Goal: Information Seeking & Learning: Learn about a topic

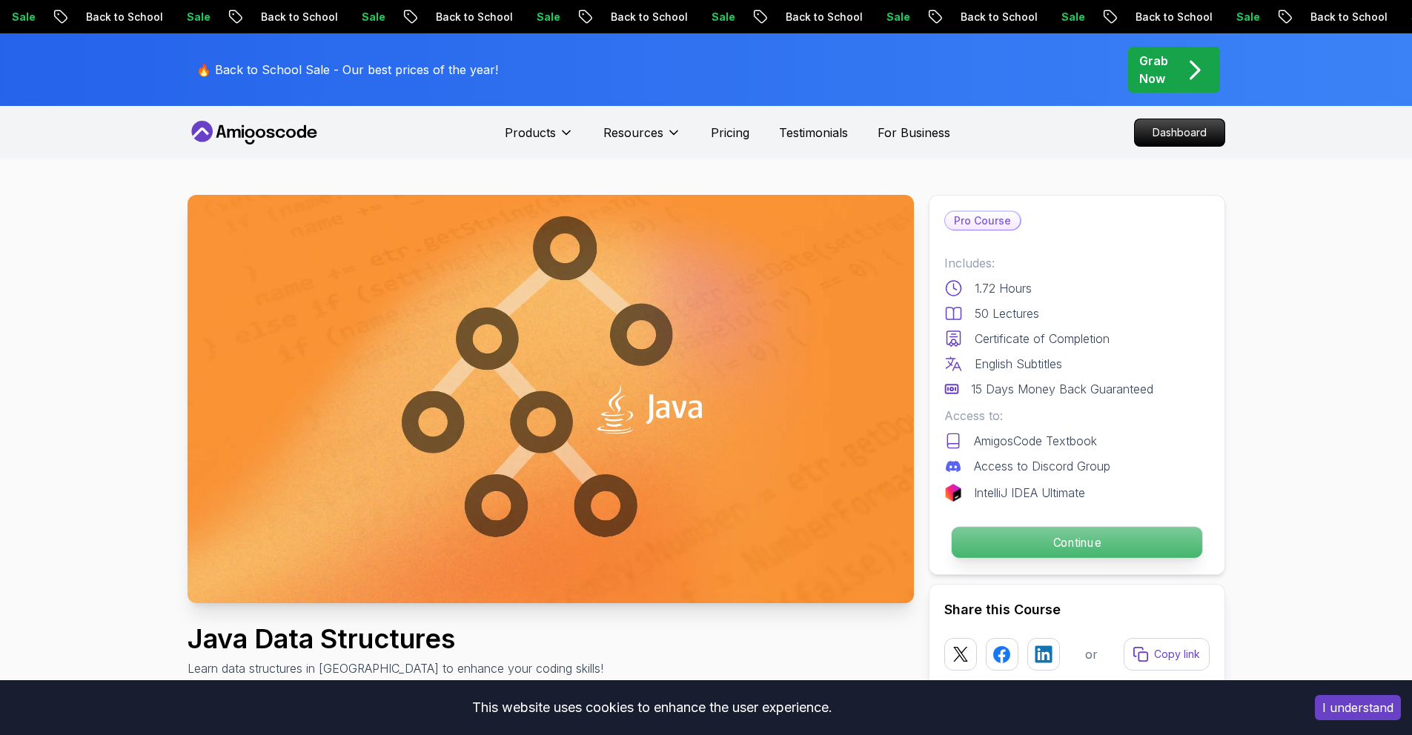
click at [1036, 542] on p "Continue" at bounding box center [1076, 542] width 251 height 31
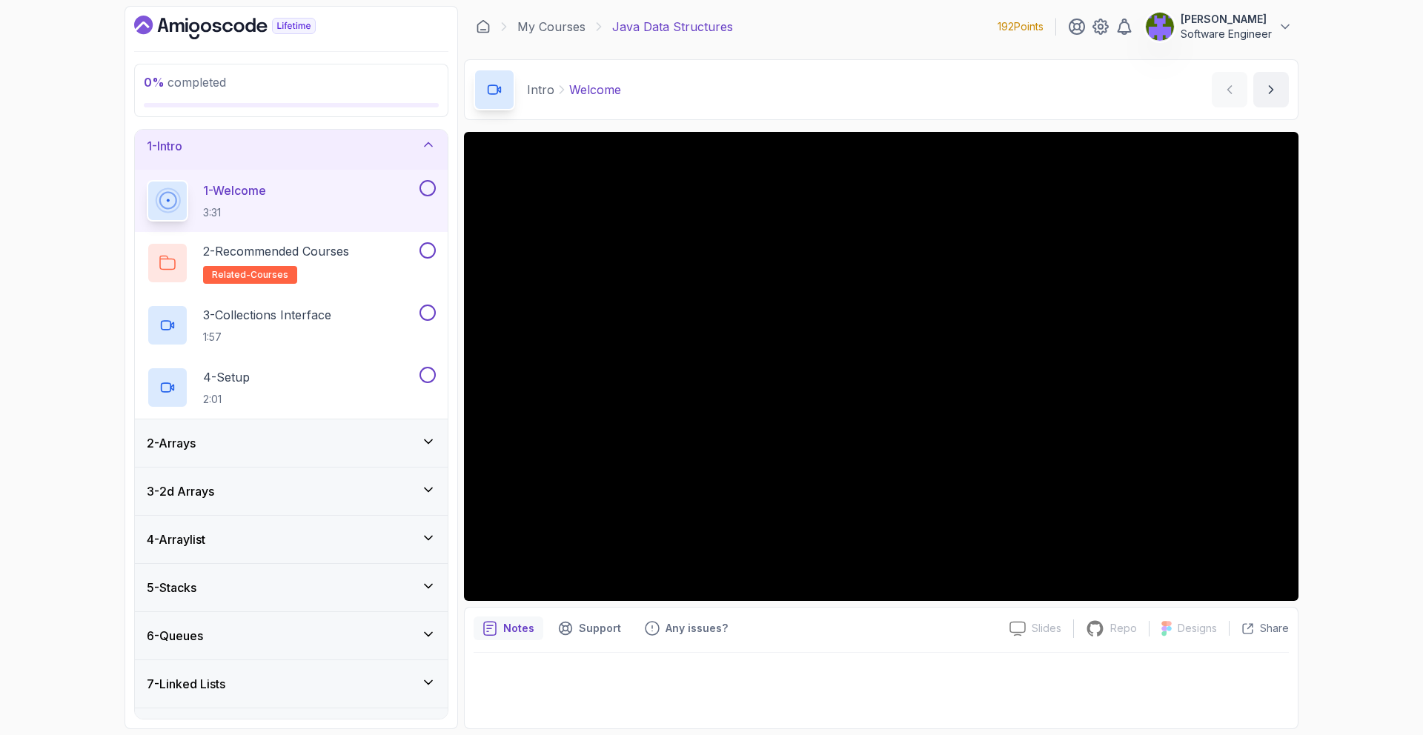
scroll to position [14, 0]
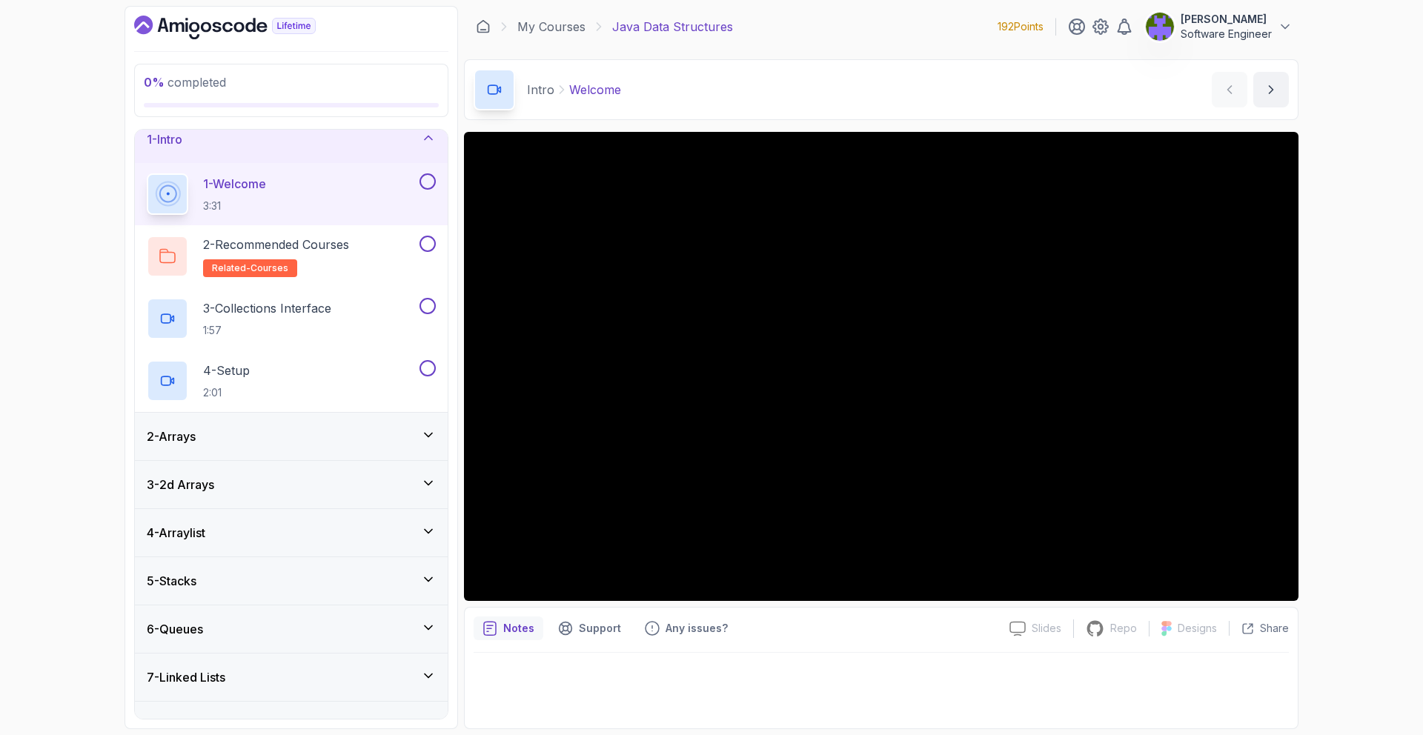
click at [377, 422] on div "2 - Arrays" at bounding box center [291, 436] width 313 height 47
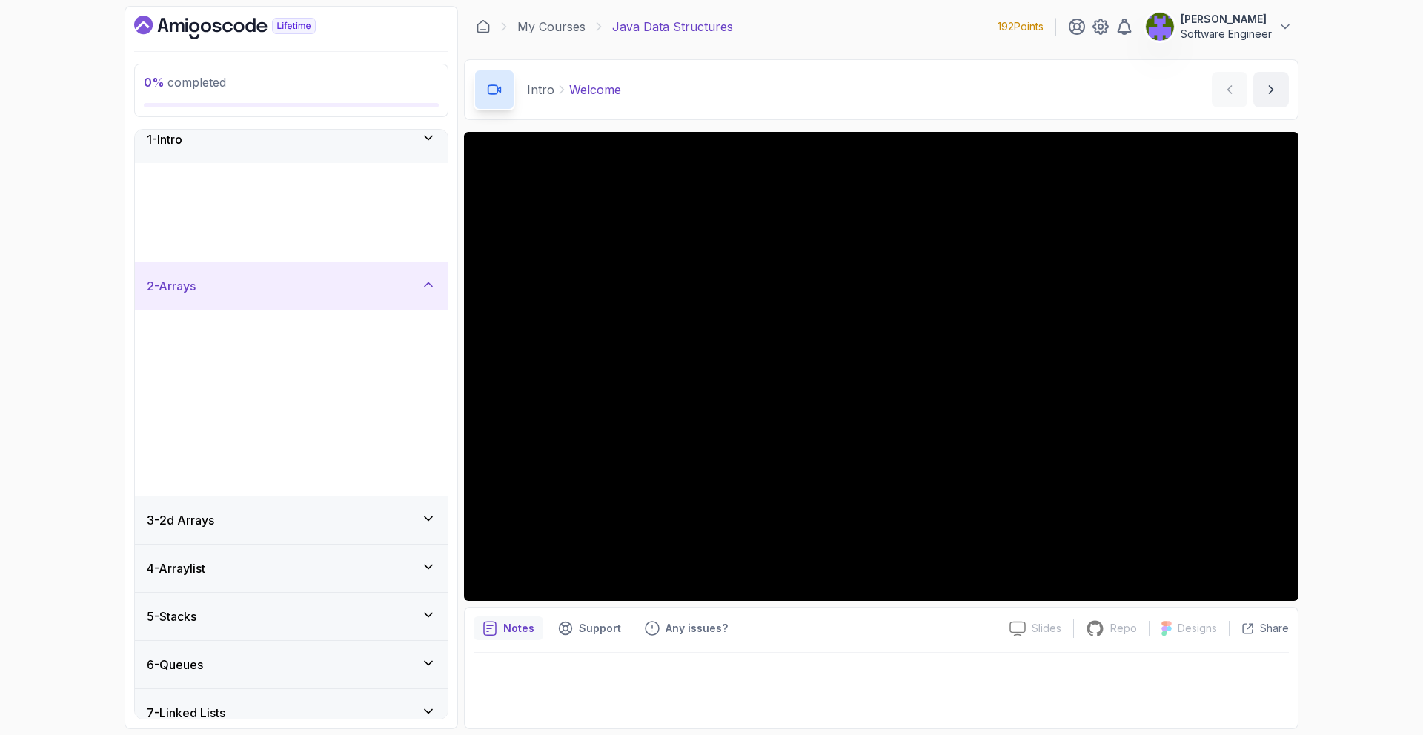
scroll to position [0, 0]
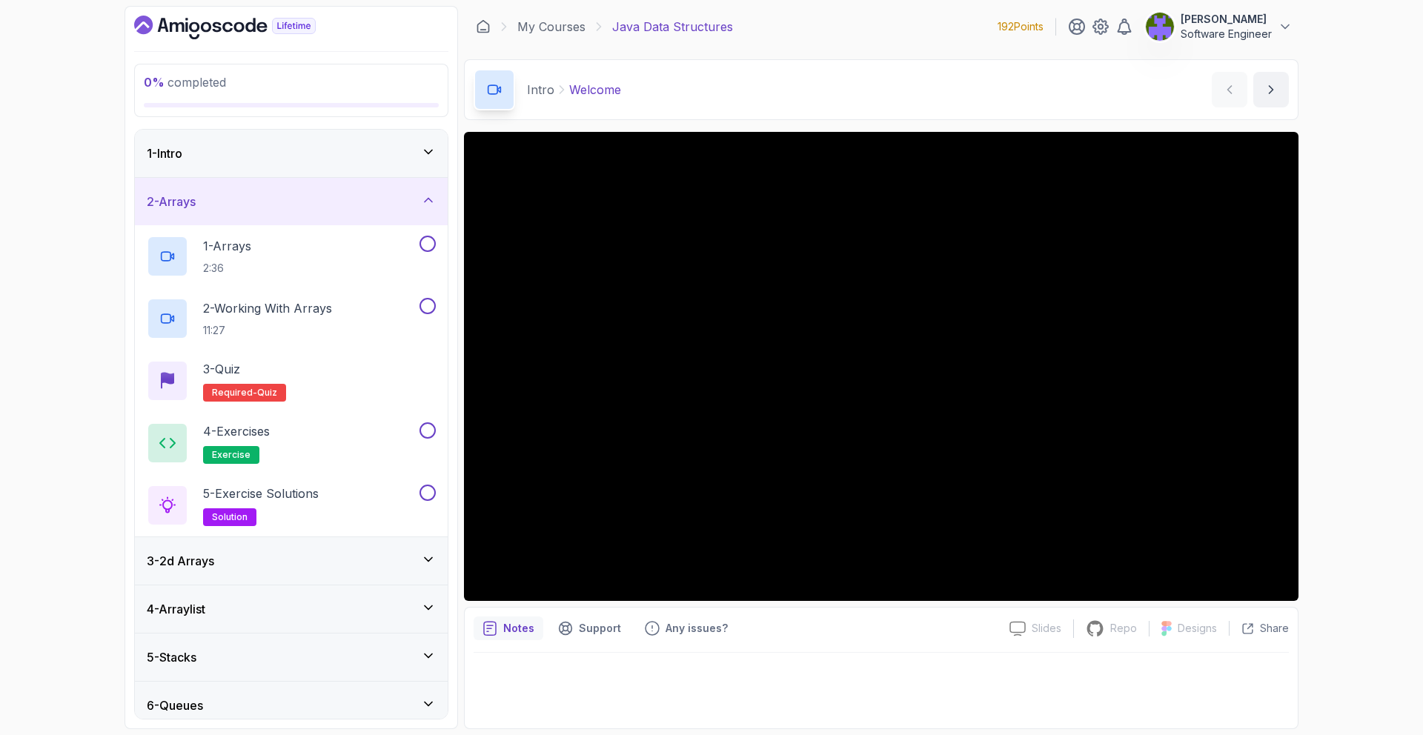
click at [403, 222] on div "2 - Arrays" at bounding box center [291, 201] width 313 height 47
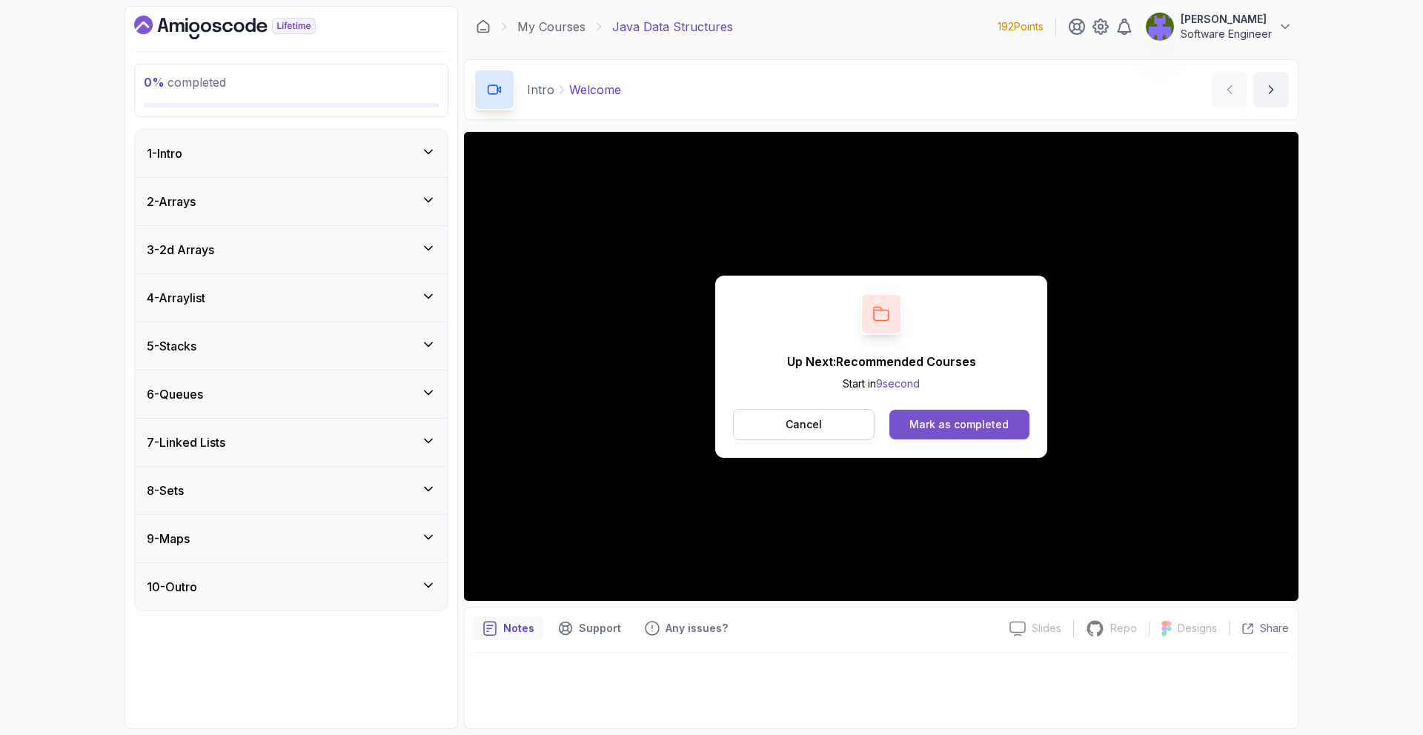
click at [993, 428] on div "Mark as completed" at bounding box center [959, 424] width 99 height 15
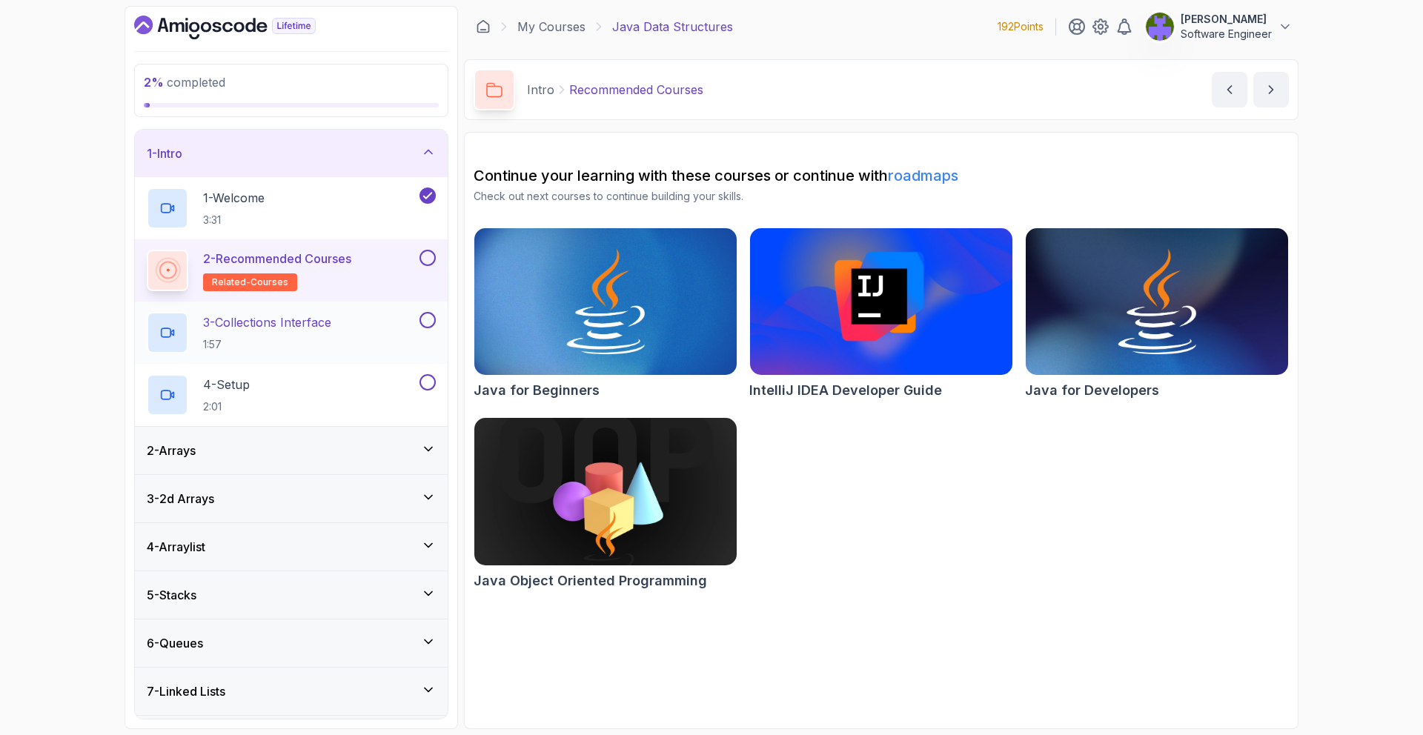
click at [367, 348] on div "3 - Collections Interface 1:57" at bounding box center [282, 333] width 270 height 42
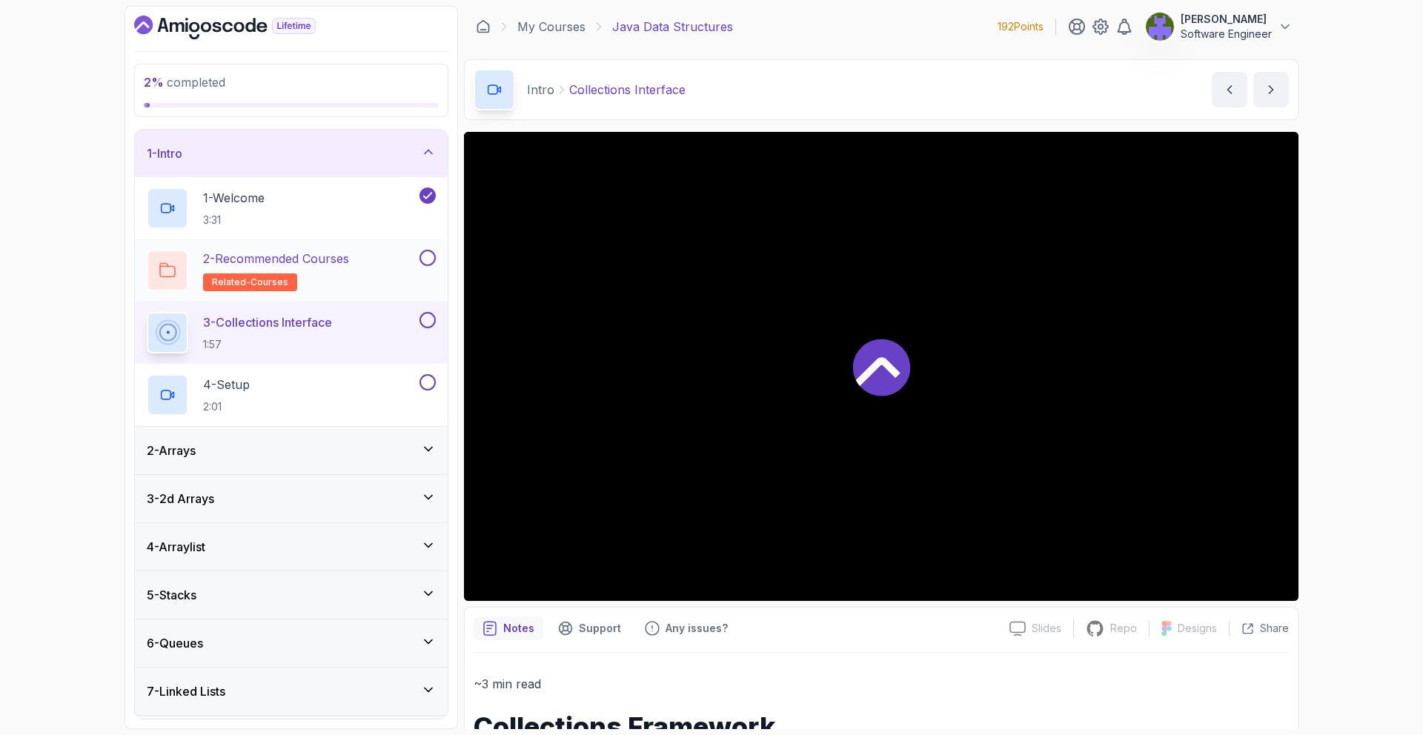
click at [423, 262] on button at bounding box center [428, 258] width 16 height 16
click at [420, 250] on button at bounding box center [428, 258] width 16 height 16
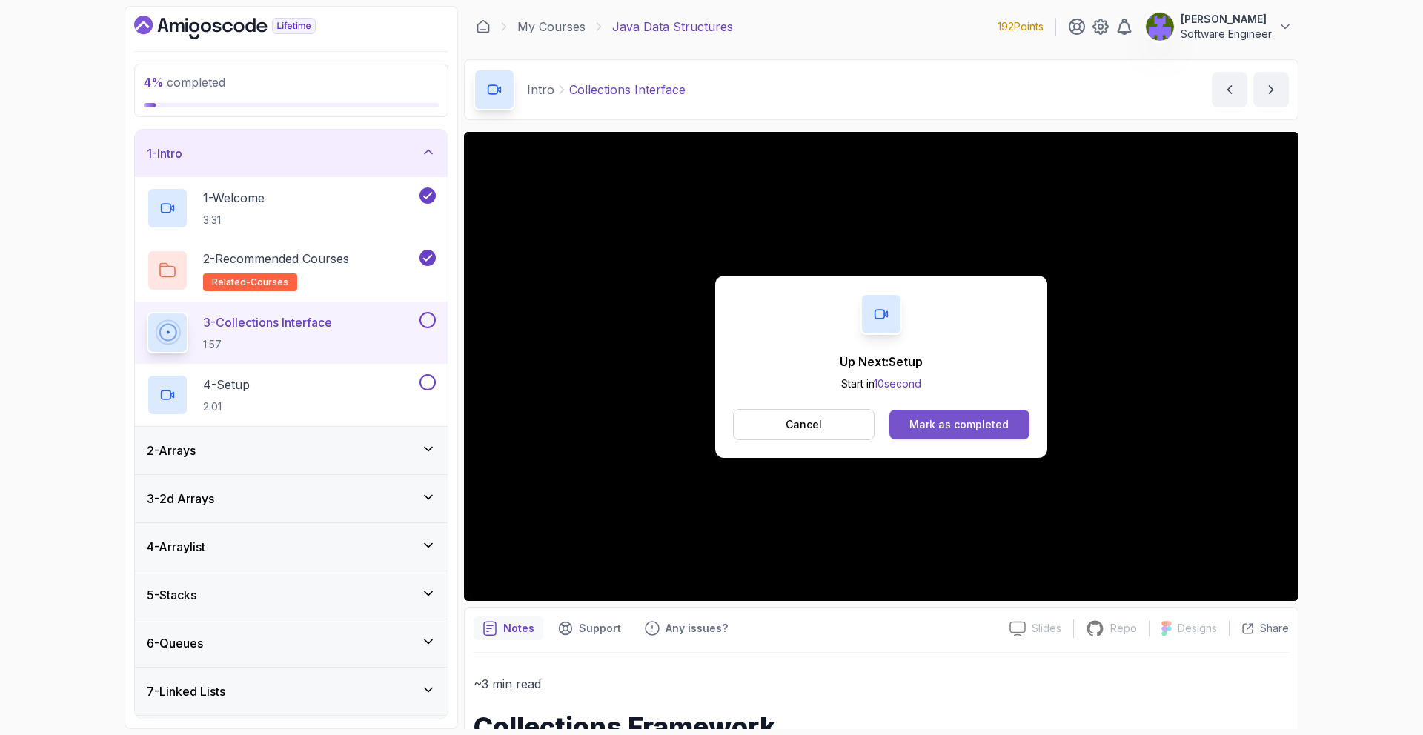
click at [993, 437] on button "Mark as completed" at bounding box center [960, 425] width 140 height 30
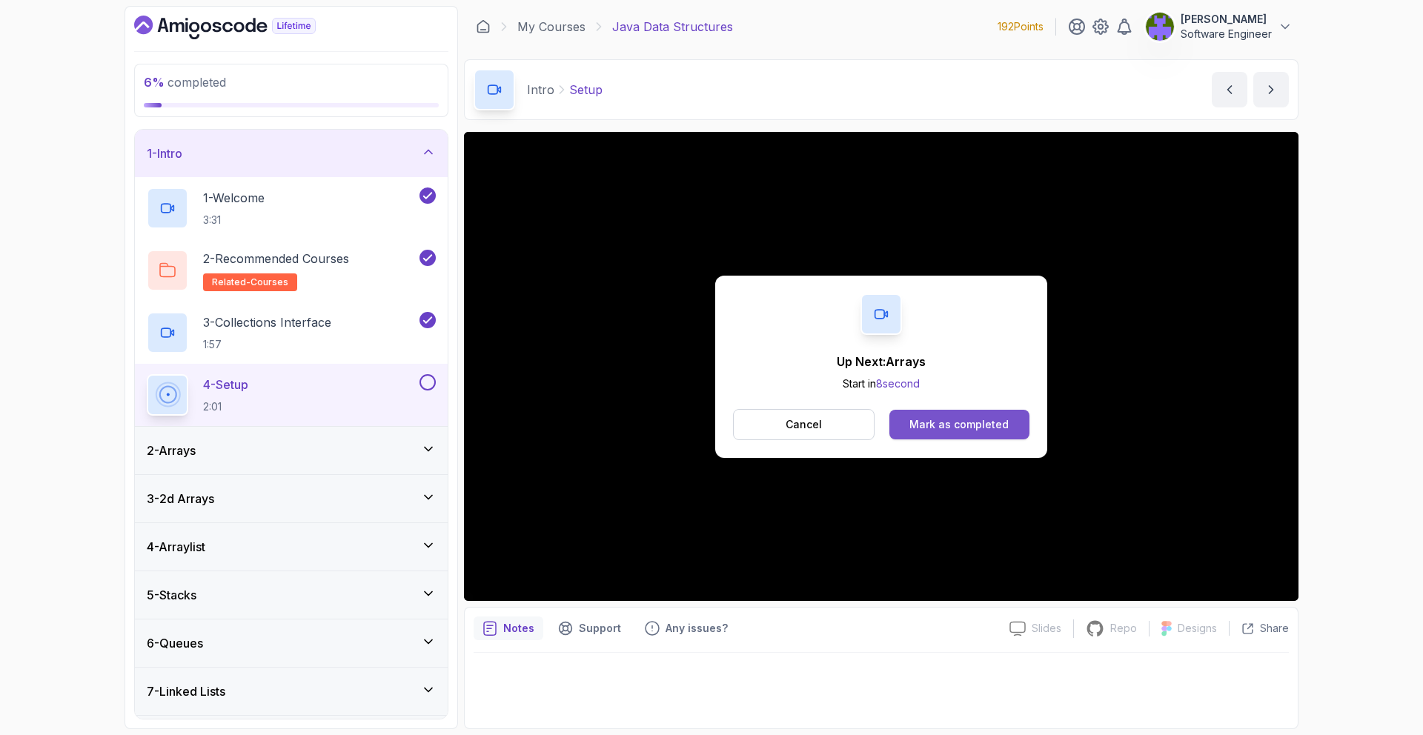
click at [968, 437] on button "Mark as completed" at bounding box center [960, 425] width 140 height 30
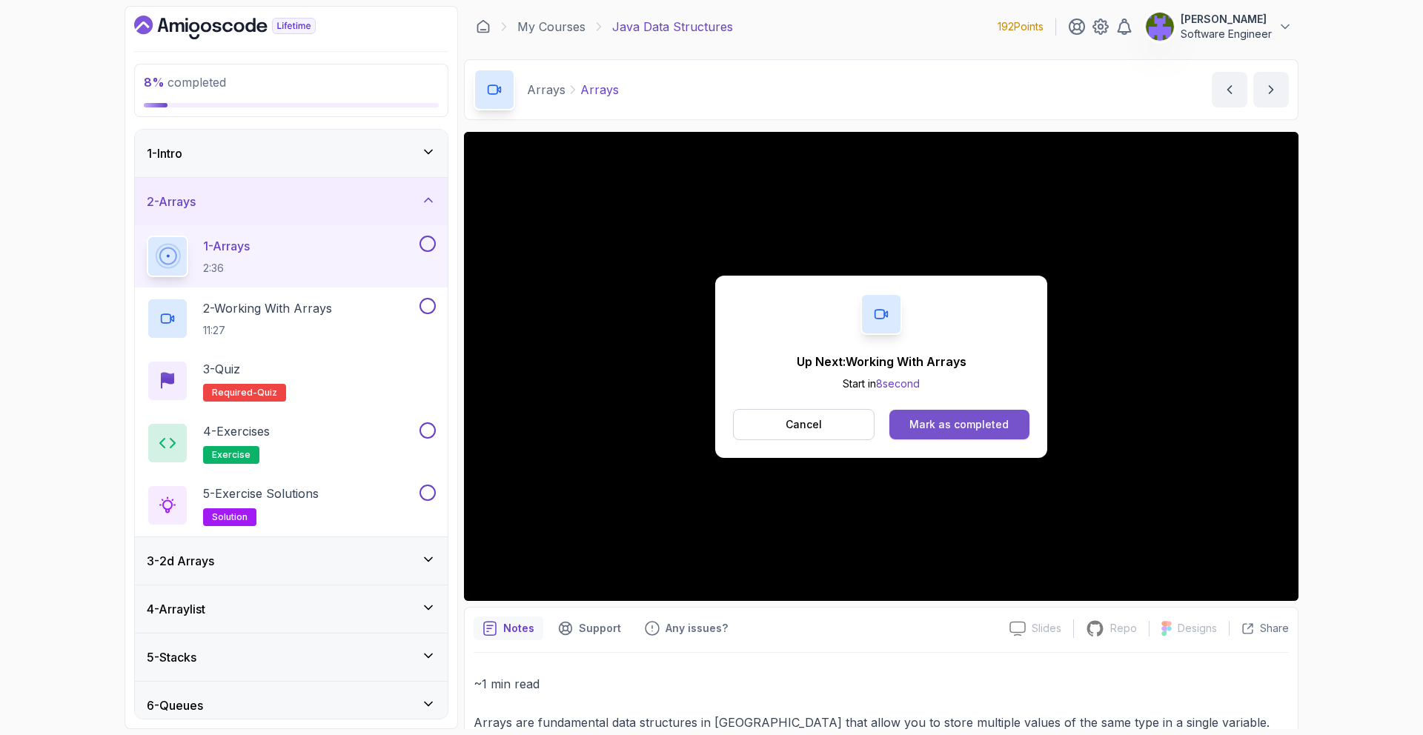
click at [944, 410] on button "Mark as completed" at bounding box center [960, 425] width 140 height 30
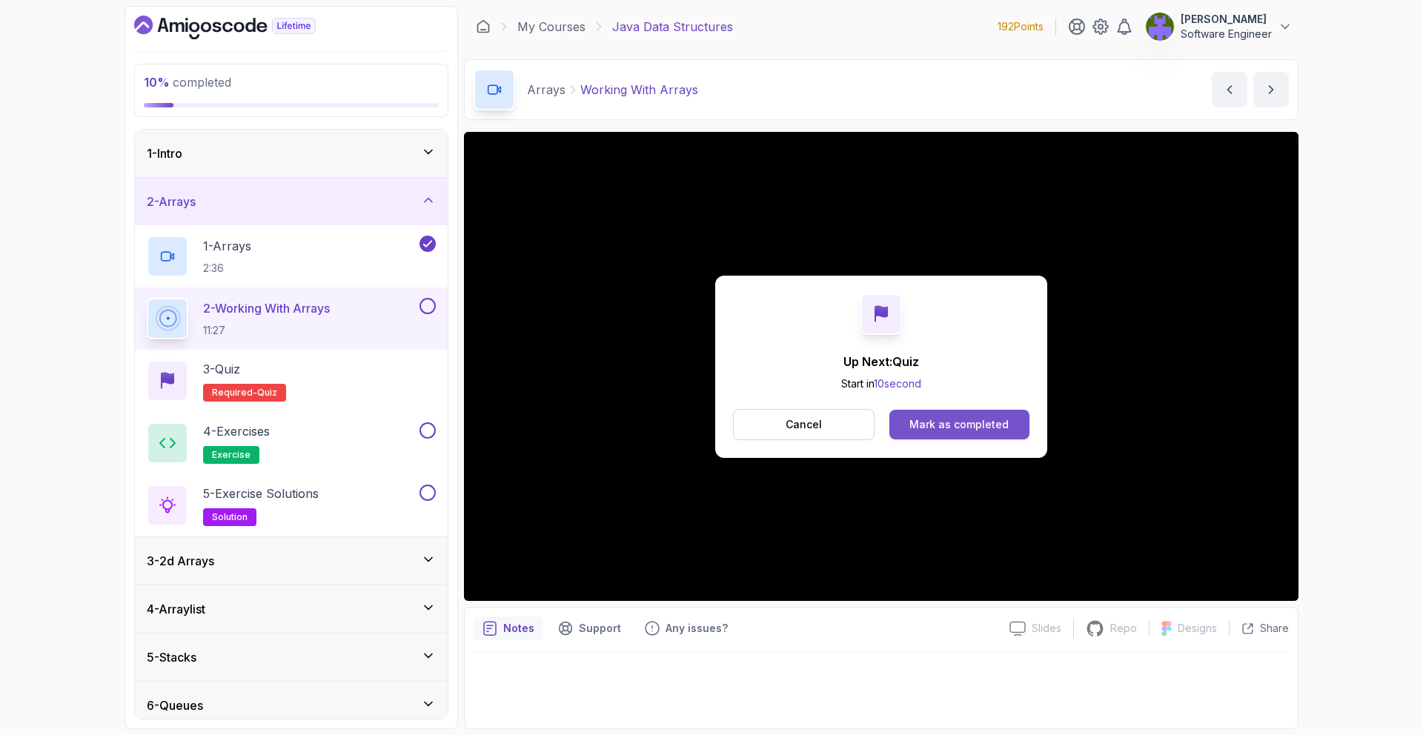
click at [979, 420] on div "Mark as completed" at bounding box center [959, 424] width 99 height 15
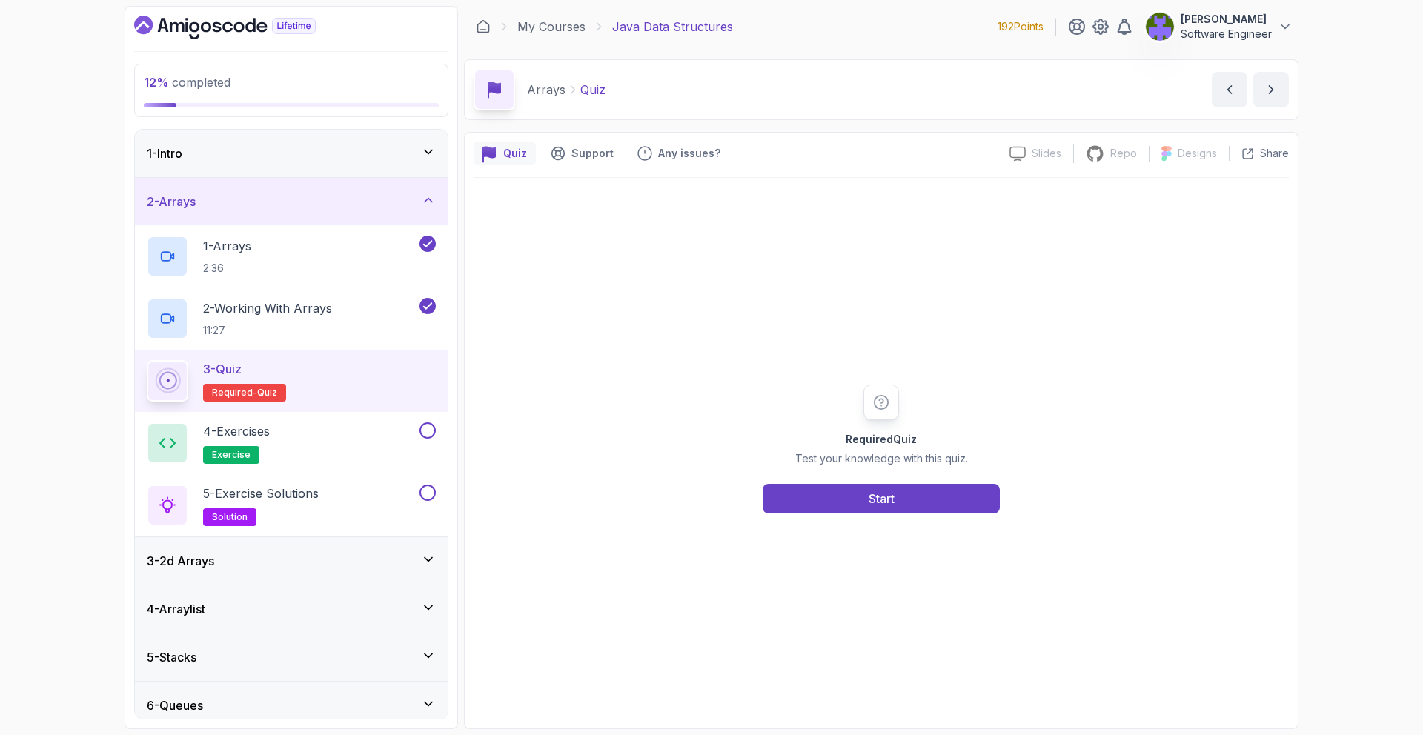
click at [929, 539] on div "Required Quiz Test your knowledge with this quiz. Start" at bounding box center [881, 449] width 815 height 542
click at [930, 502] on button "Start" at bounding box center [881, 499] width 237 height 30
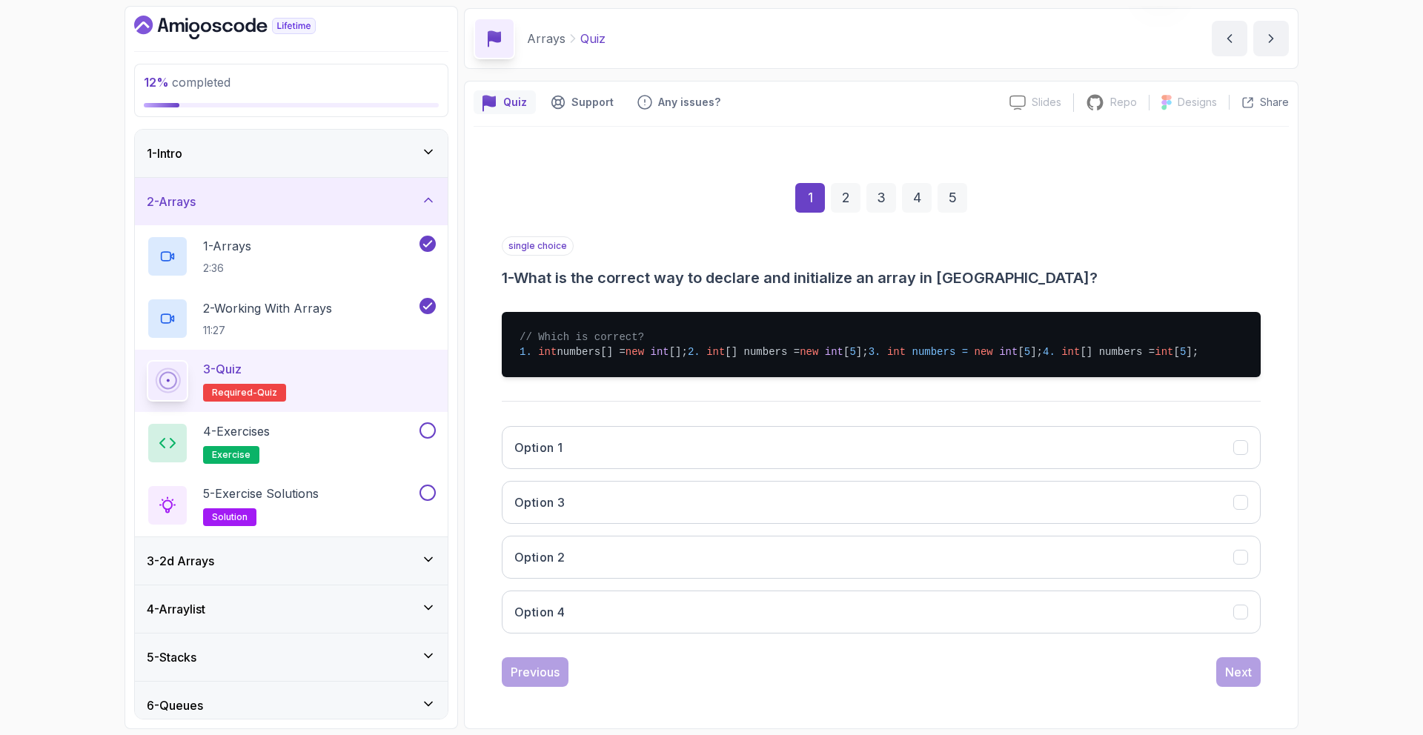
scroll to position [62, 0]
click at [732, 579] on button "Option 2" at bounding box center [881, 557] width 759 height 43
click at [1258, 687] on button "Next" at bounding box center [1238, 673] width 44 height 30
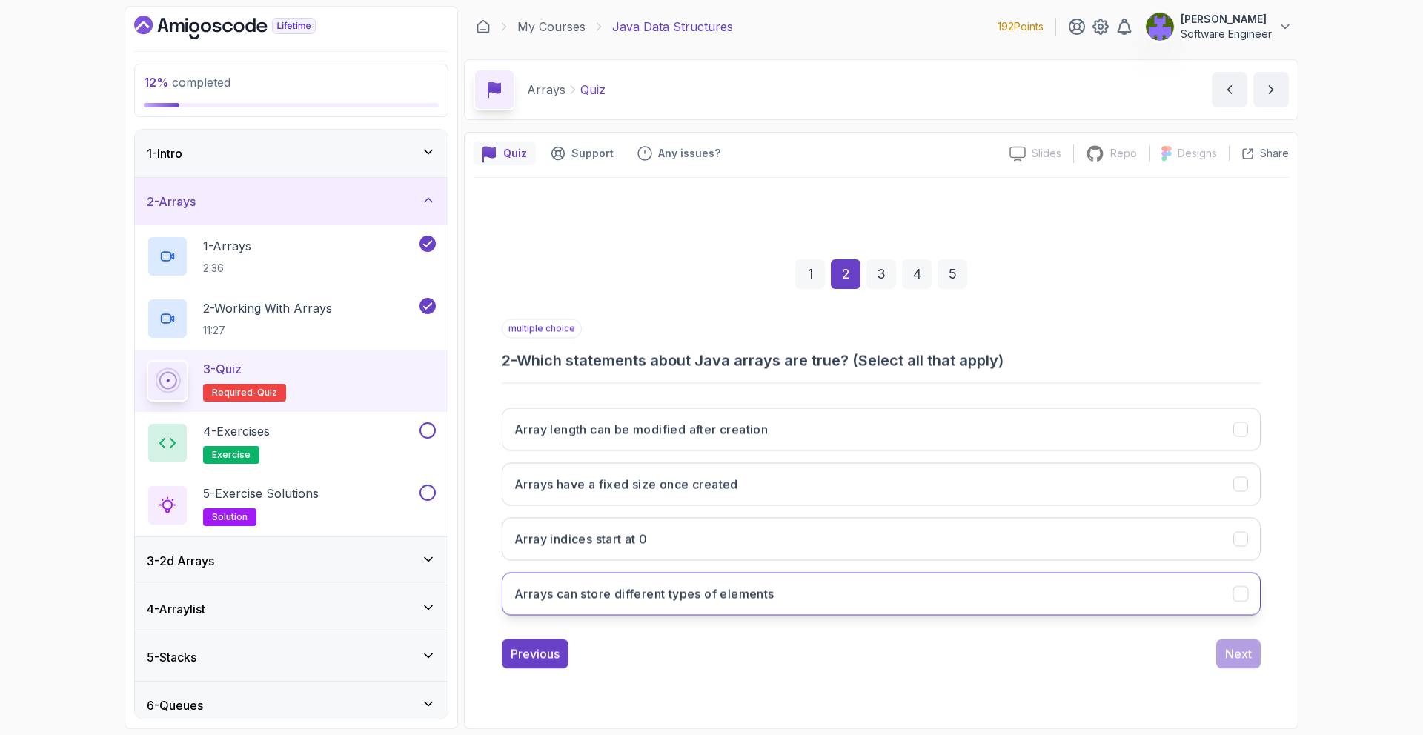
scroll to position [0, 0]
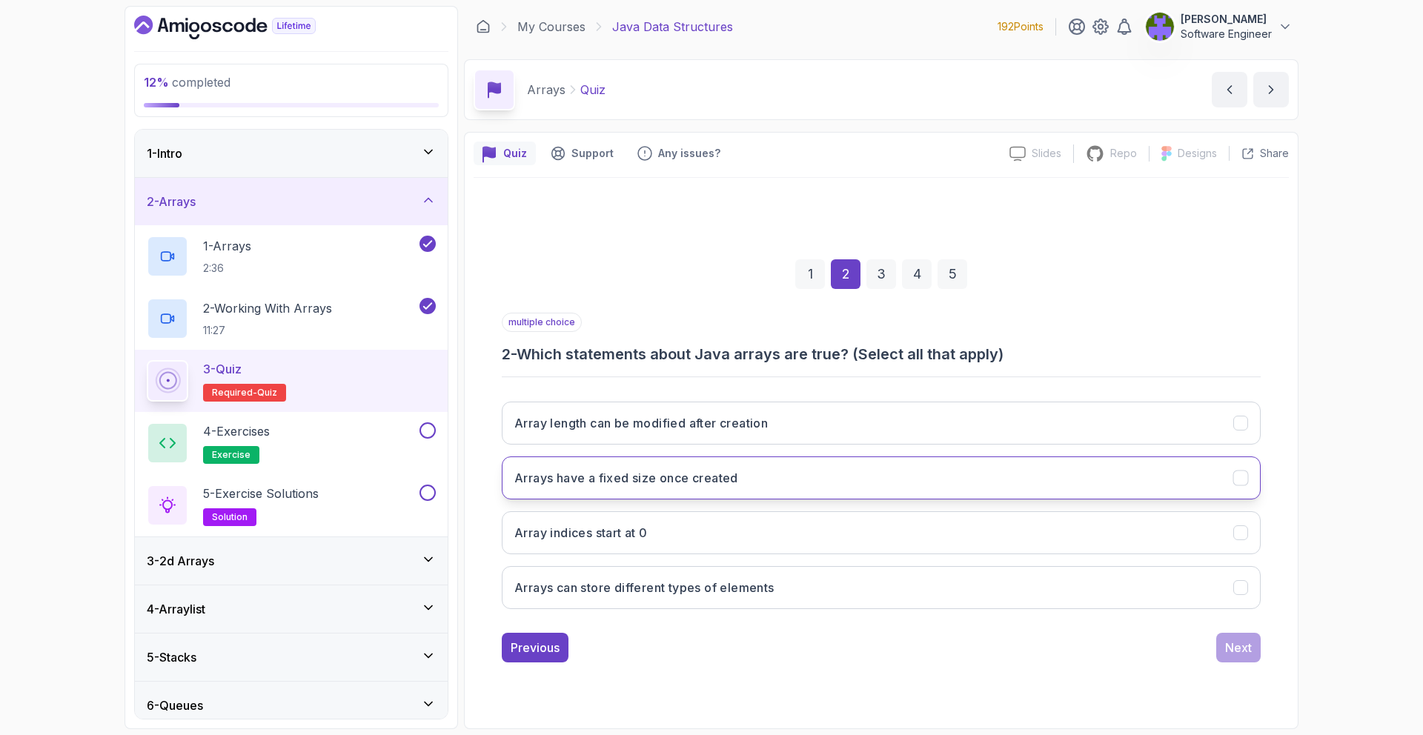
click at [689, 497] on button "Arrays have a fixed size once created" at bounding box center [881, 478] width 759 height 43
click at [680, 526] on button "Array indices start at 0" at bounding box center [881, 532] width 759 height 43
click at [1222, 642] on button "Next" at bounding box center [1238, 648] width 44 height 30
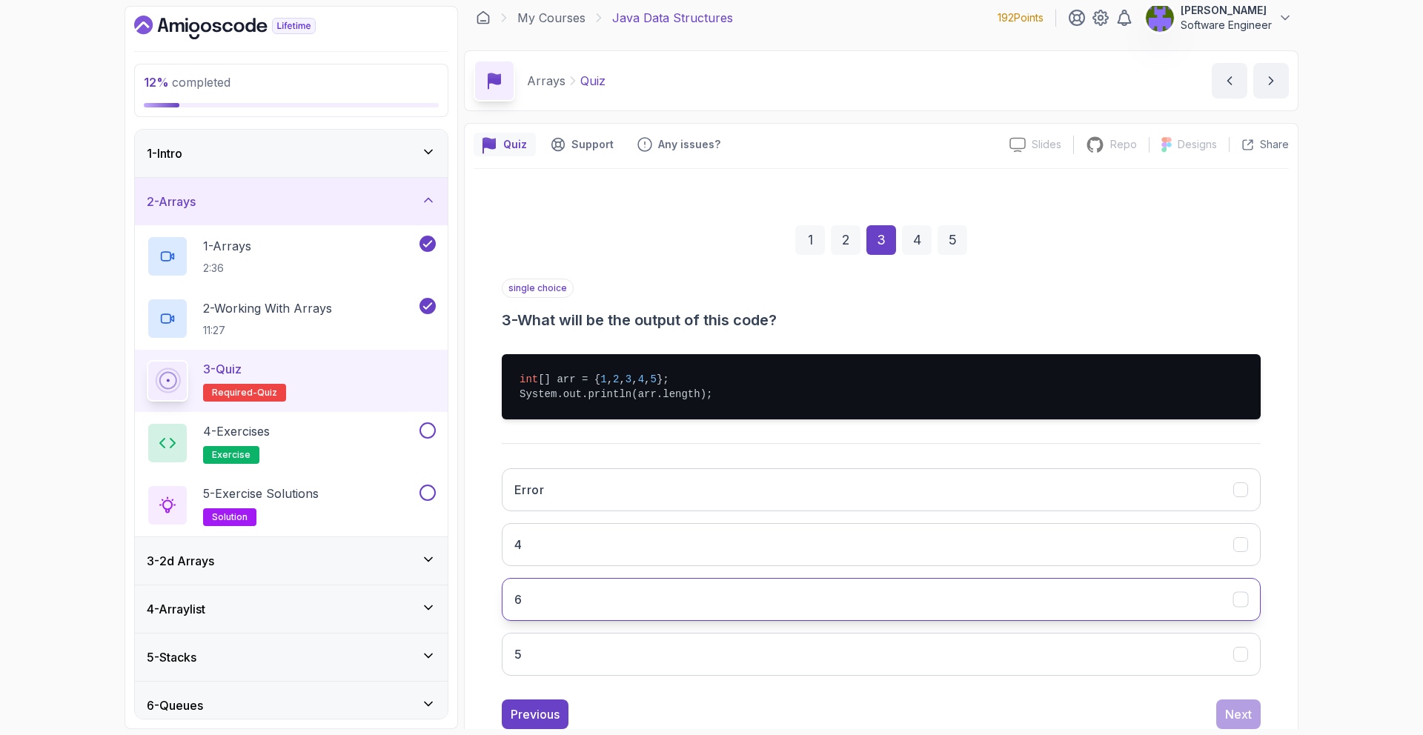
scroll to position [12, 0]
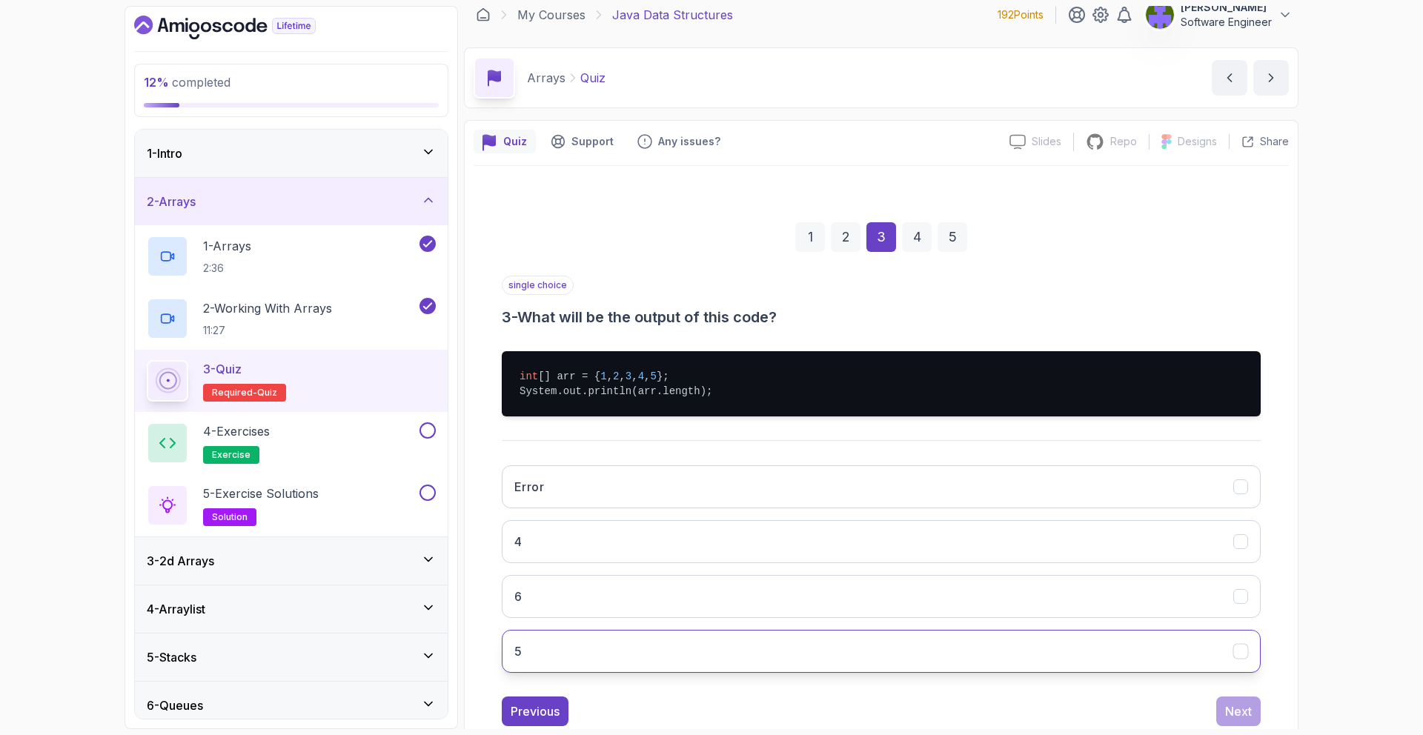
click at [645, 648] on button "5" at bounding box center [881, 651] width 759 height 43
click at [1228, 697] on button "Next" at bounding box center [1238, 712] width 44 height 30
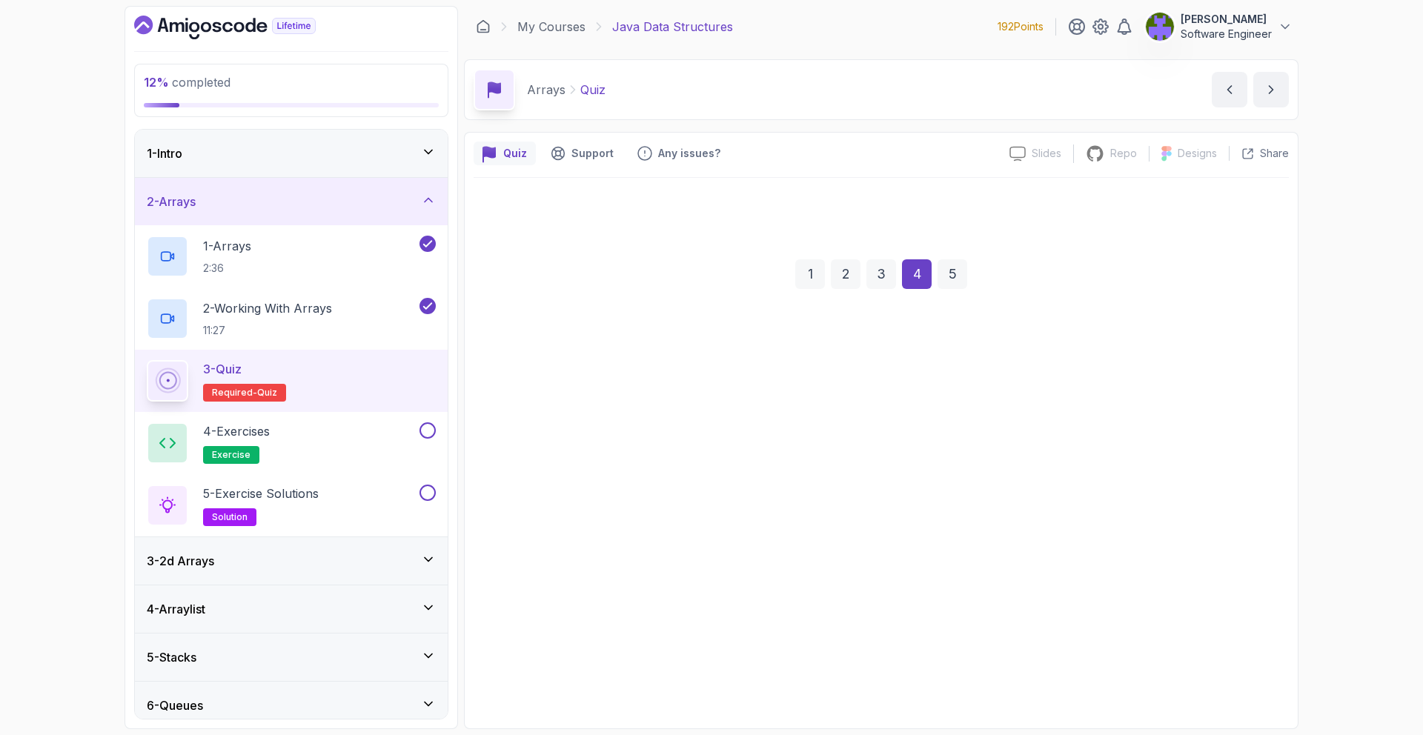
scroll to position [0, 0]
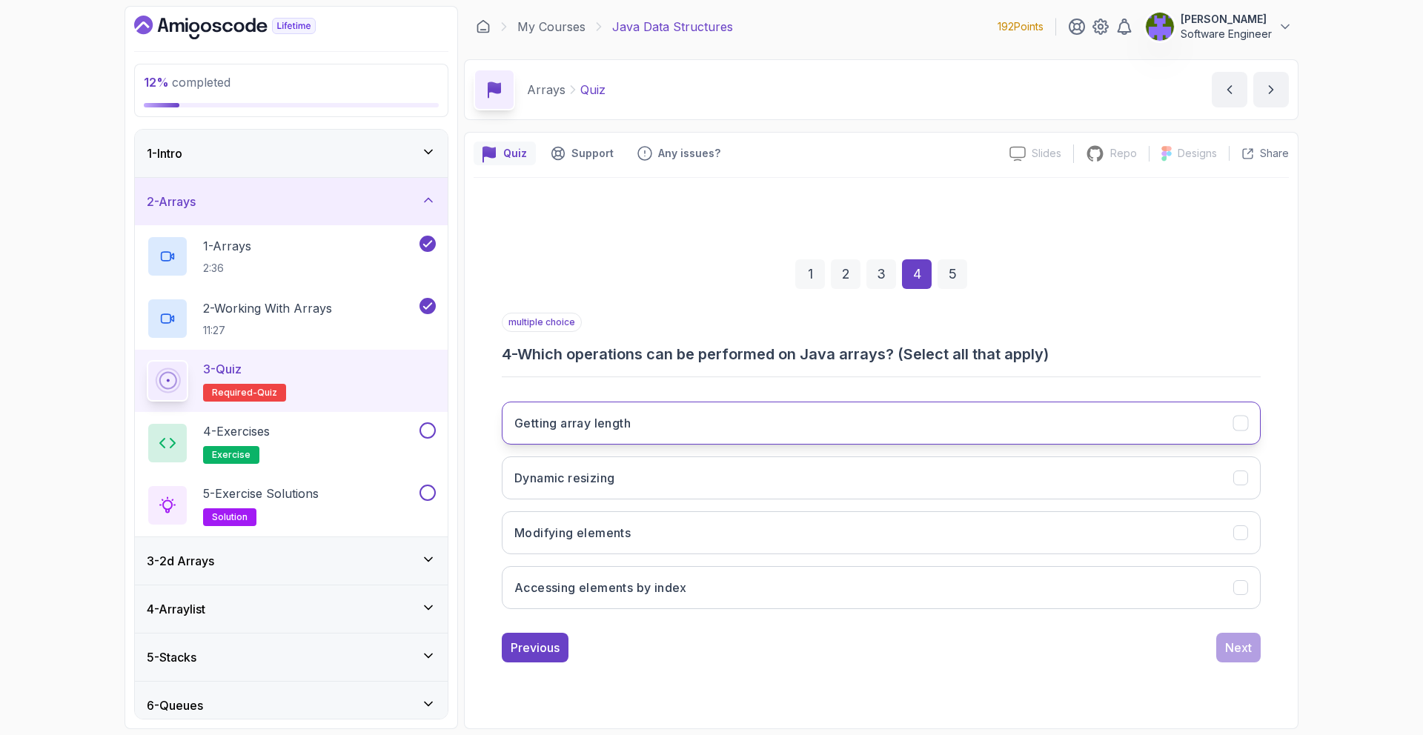
click at [818, 408] on button "Getting array length" at bounding box center [881, 423] width 759 height 43
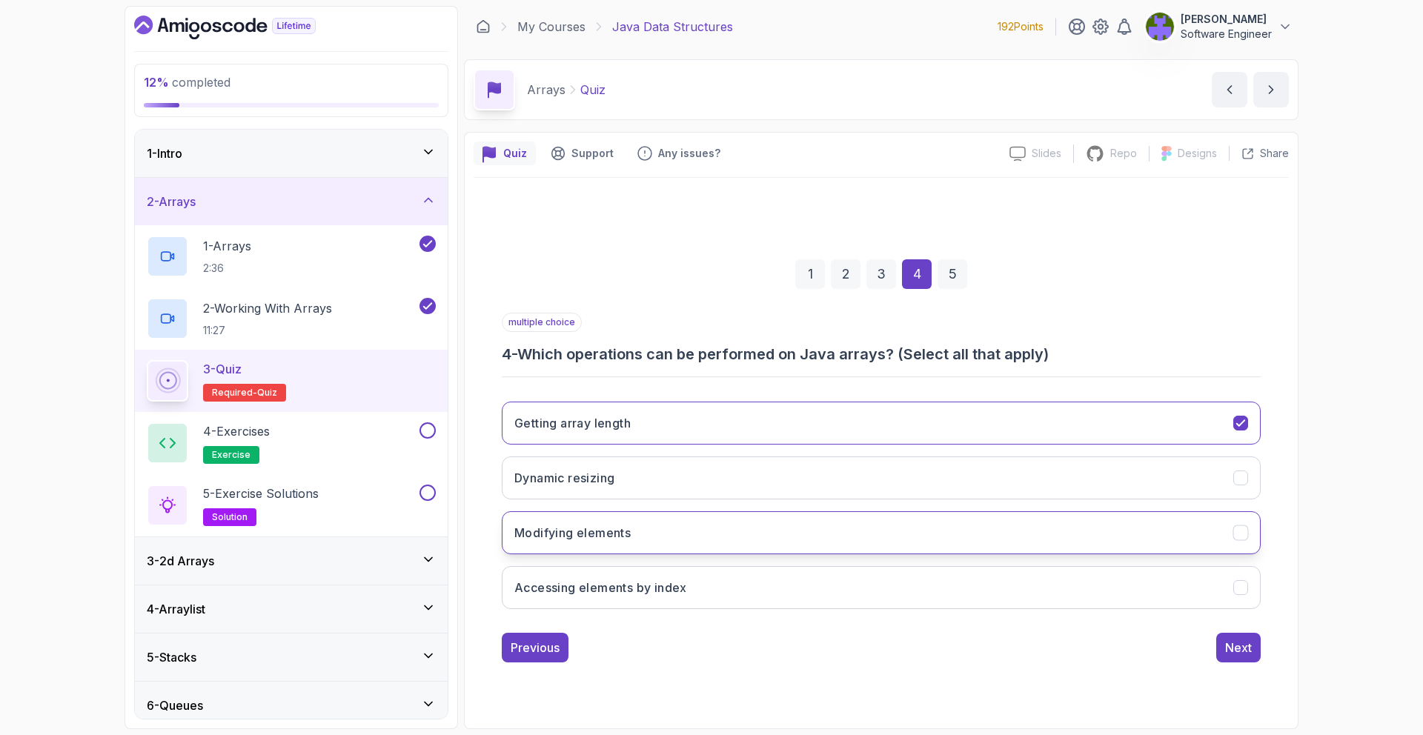
click at [796, 530] on button "Modifying elements" at bounding box center [881, 532] width 759 height 43
click at [788, 585] on button "Accessing elements by index" at bounding box center [881, 587] width 759 height 43
click at [1239, 643] on div "Next" at bounding box center [1238, 648] width 27 height 18
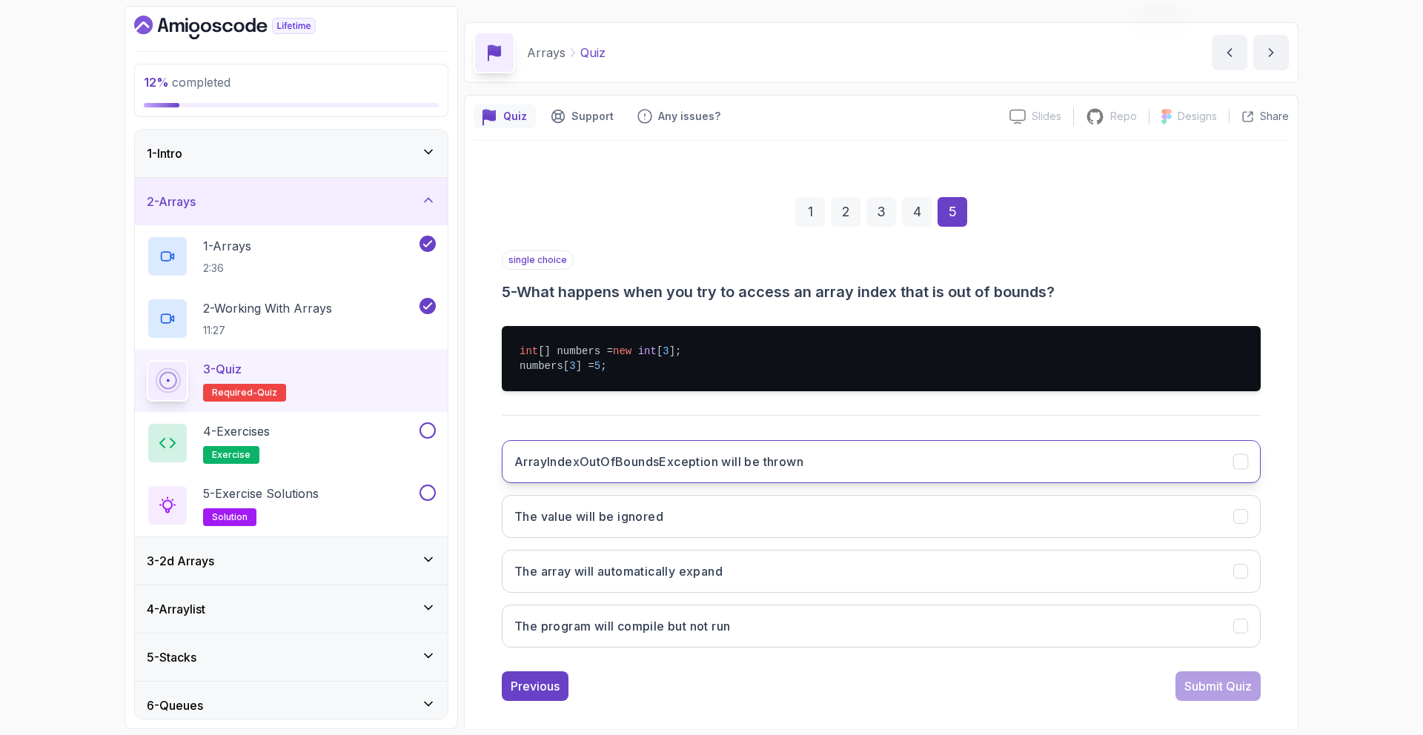
scroll to position [42, 0]
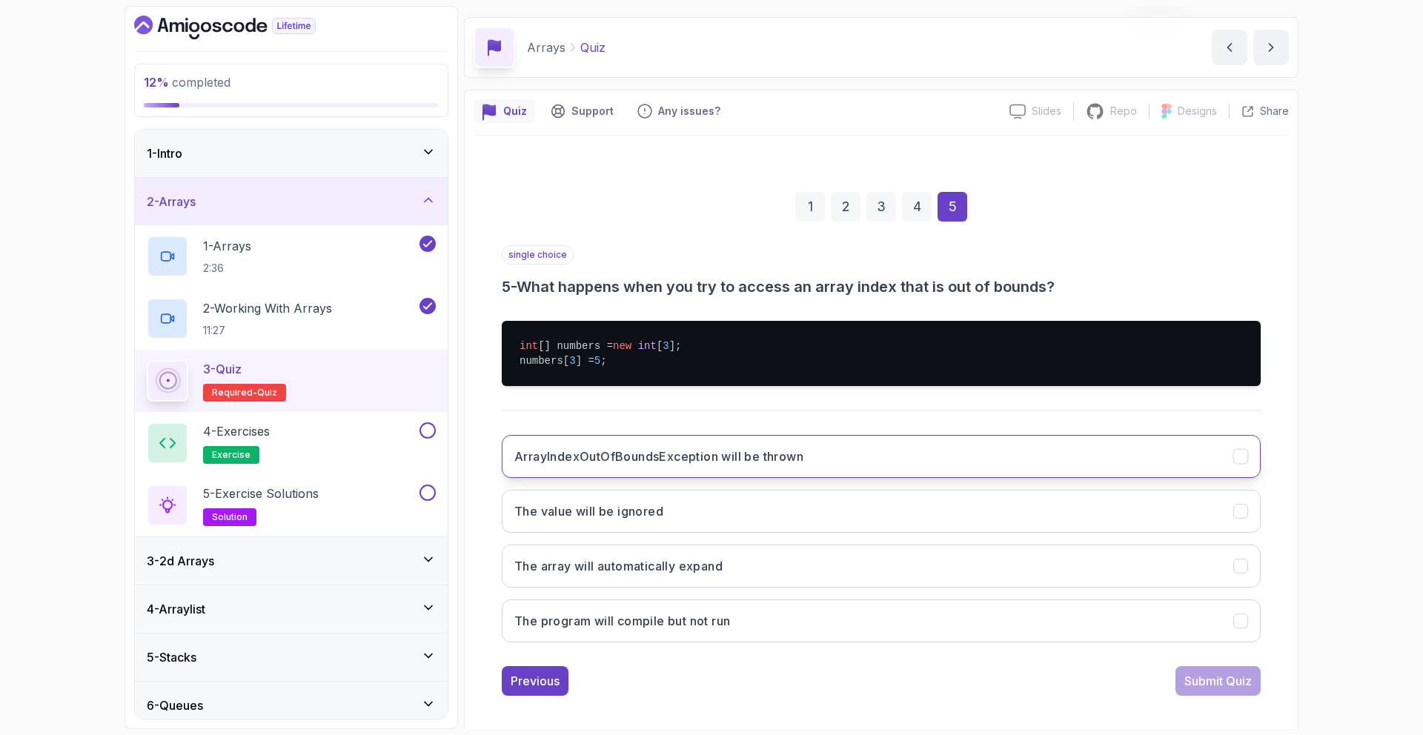
click at [804, 459] on h3 "ArrayIndexOutOfBoundsException will be thrown" at bounding box center [658, 457] width 289 height 18
click at [1245, 678] on div "Submit Quiz" at bounding box center [1218, 681] width 67 height 18
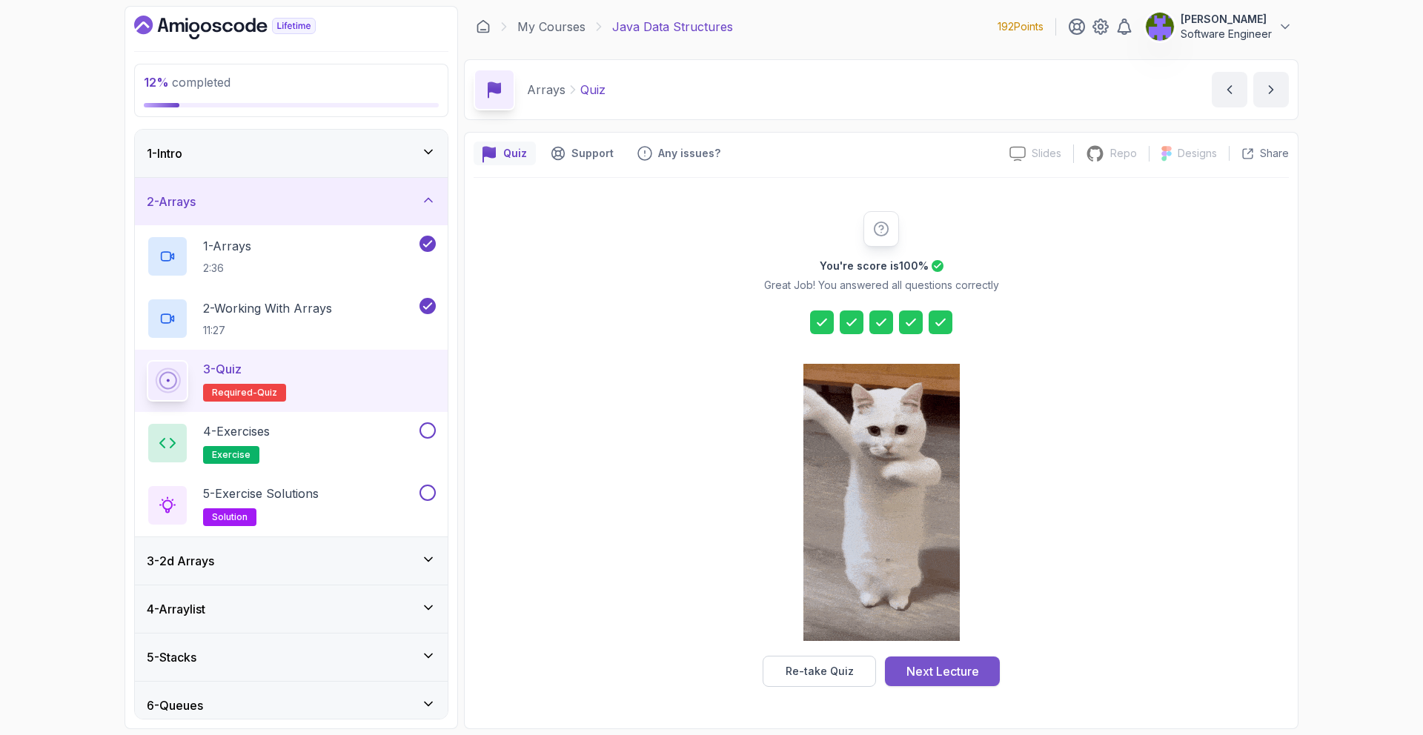
click at [938, 658] on button "Next Lecture" at bounding box center [942, 672] width 115 height 30
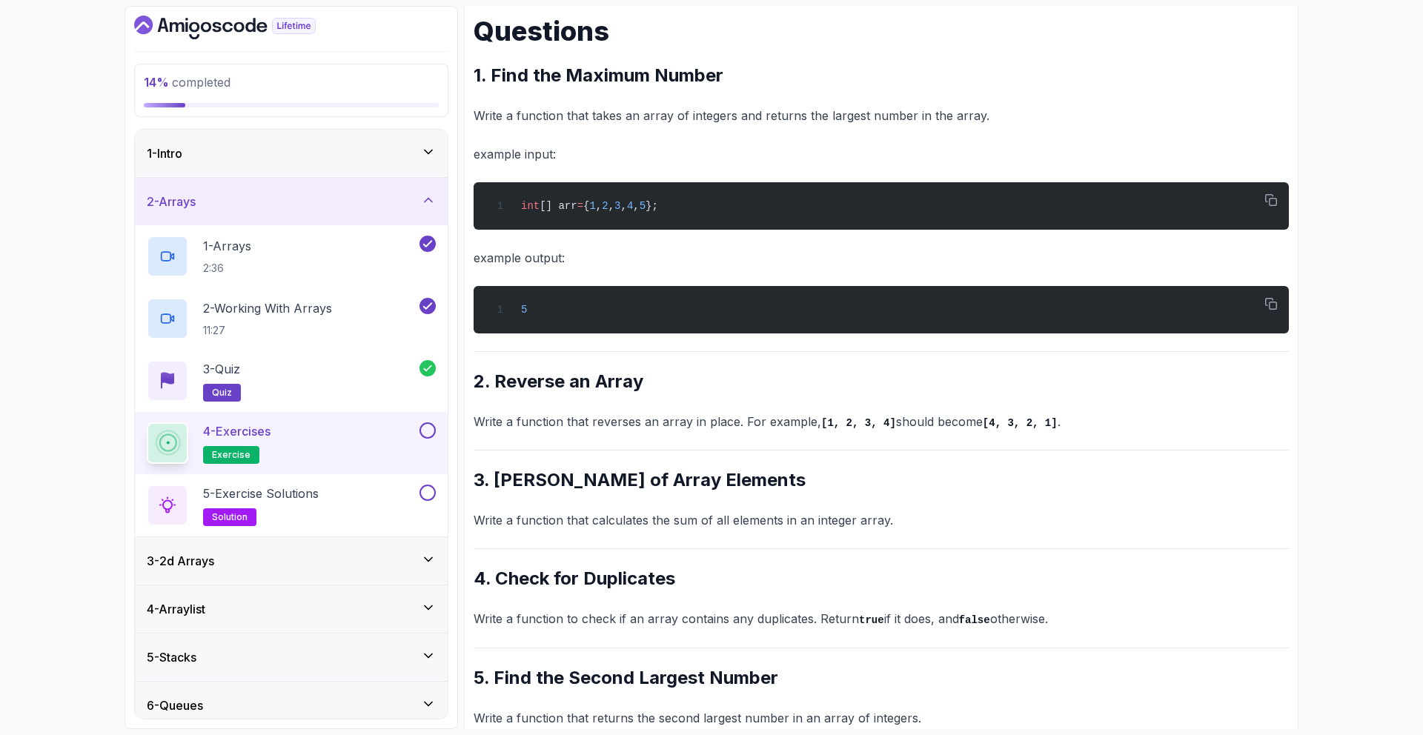
scroll to position [251, 0]
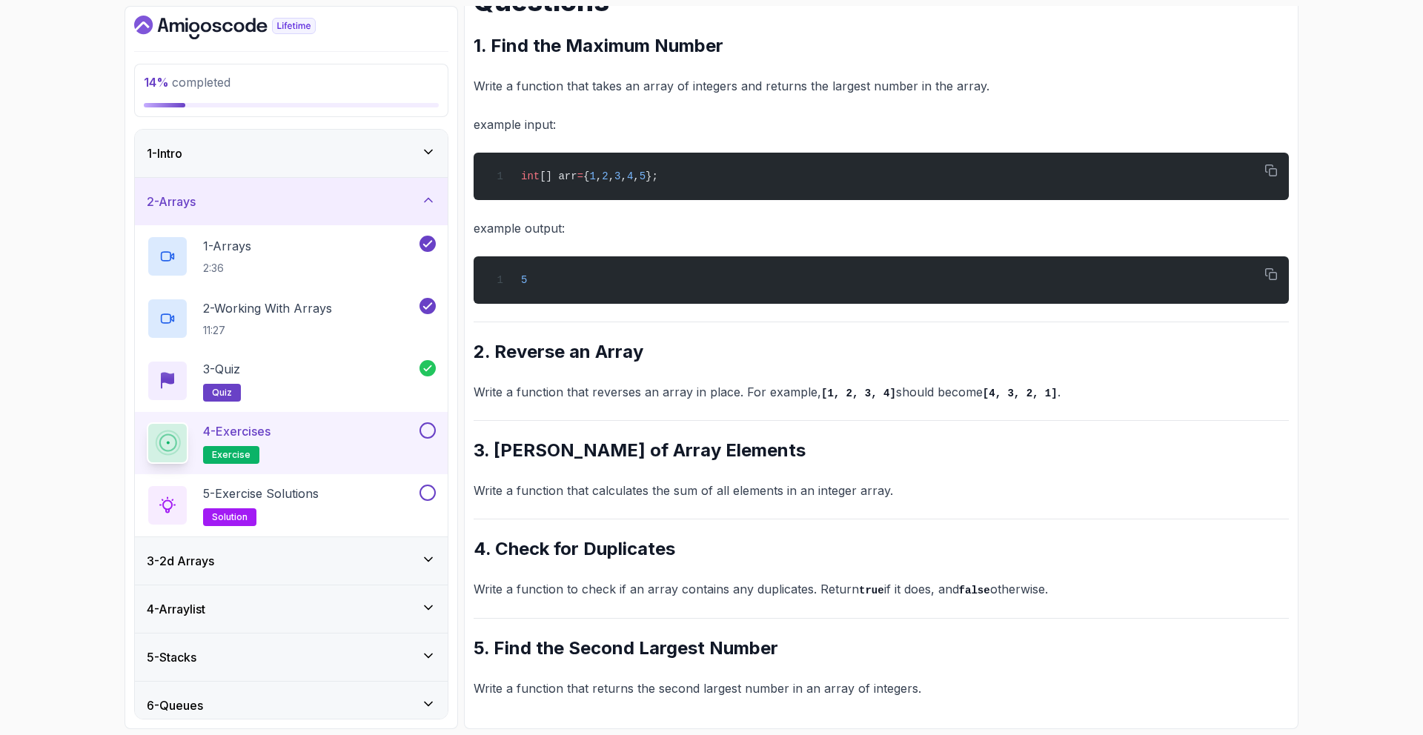
click at [428, 442] on button "4 - Exercises exercise" at bounding box center [291, 444] width 289 height 42
click at [426, 440] on button "4 - Exercises exercise" at bounding box center [291, 444] width 289 height 42
click at [423, 427] on button at bounding box center [428, 431] width 16 height 16
click at [428, 438] on div at bounding box center [426, 431] width 19 height 16
click at [410, 489] on div "5 - Exercise Solutions solution" at bounding box center [282, 506] width 270 height 42
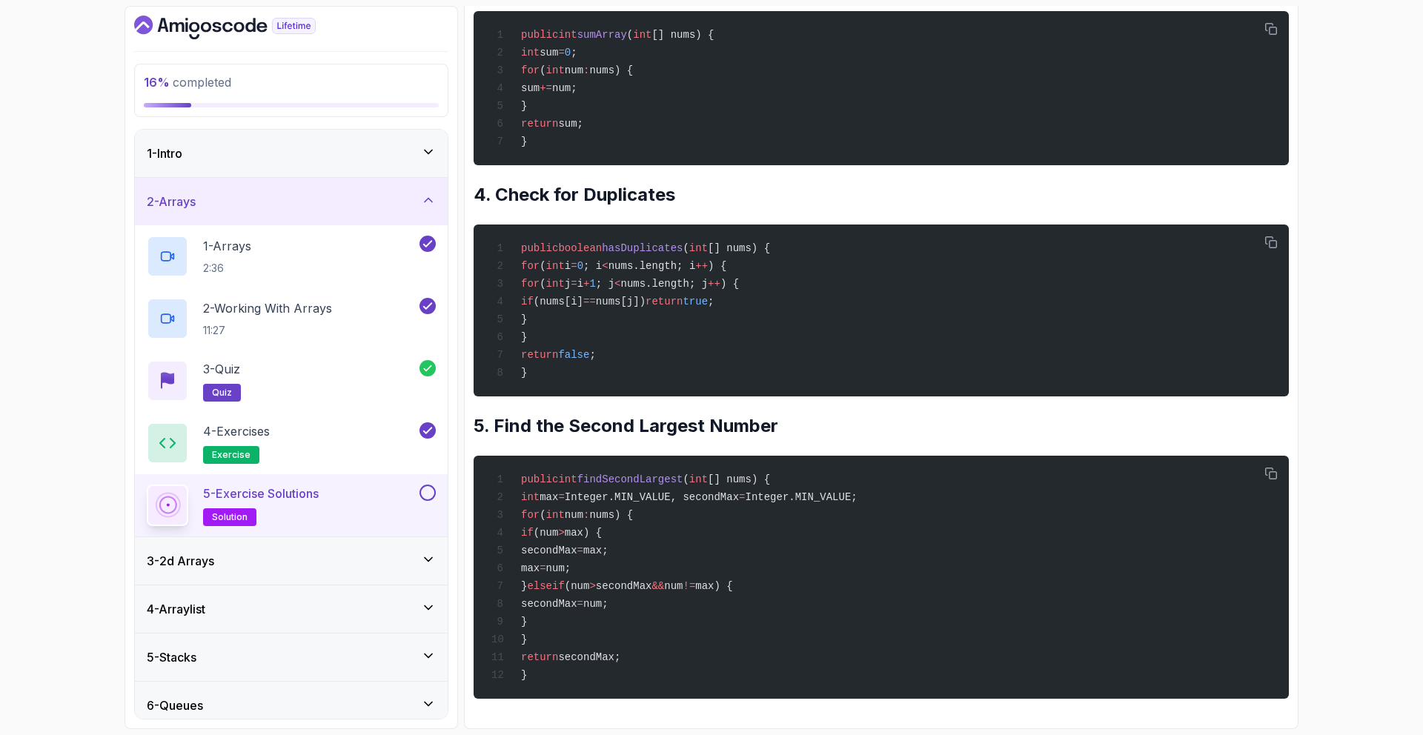
scroll to position [904, 0]
click at [433, 491] on button at bounding box center [428, 493] width 16 height 16
click at [380, 561] on div "3 - 2d Arrays" at bounding box center [291, 561] width 289 height 18
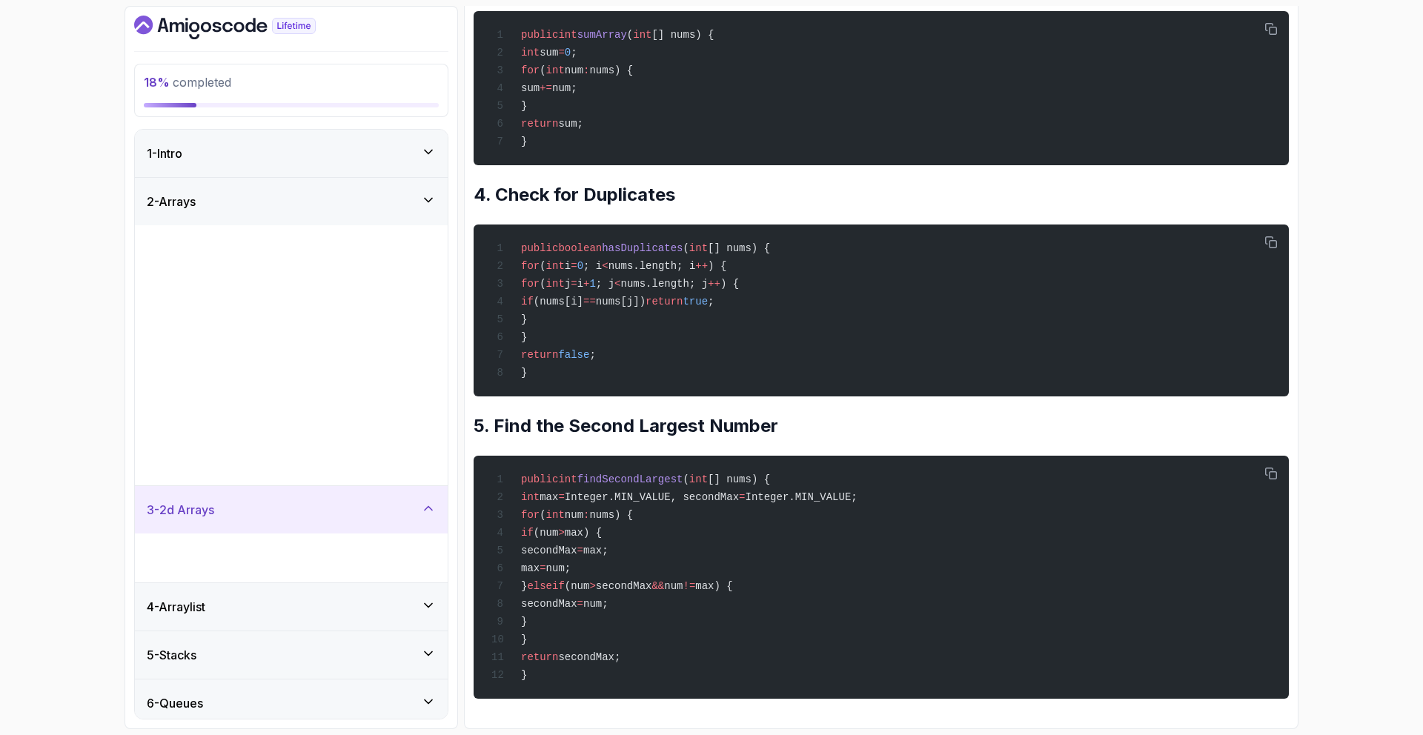
scroll to position [1, 0]
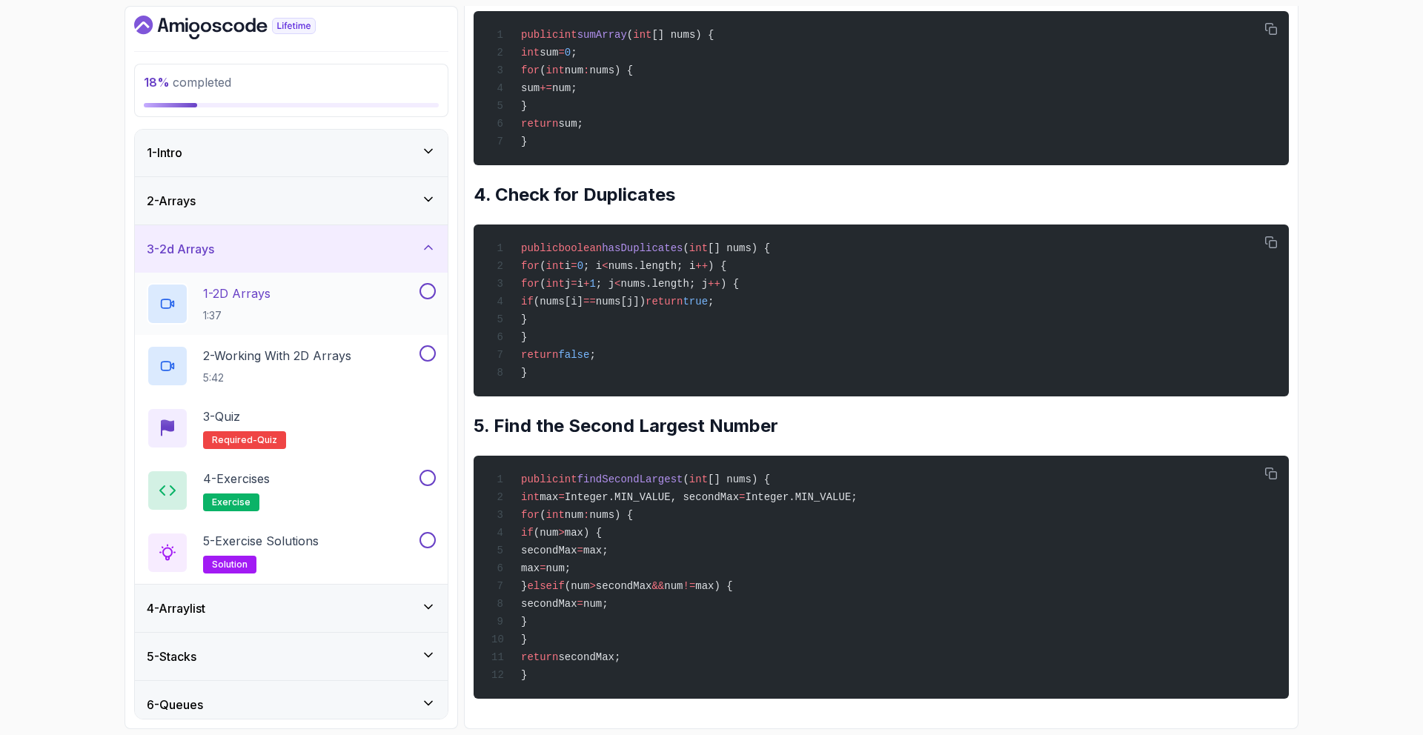
click at [388, 312] on div "1 - 2D Arrays 1:37" at bounding box center [282, 304] width 270 height 42
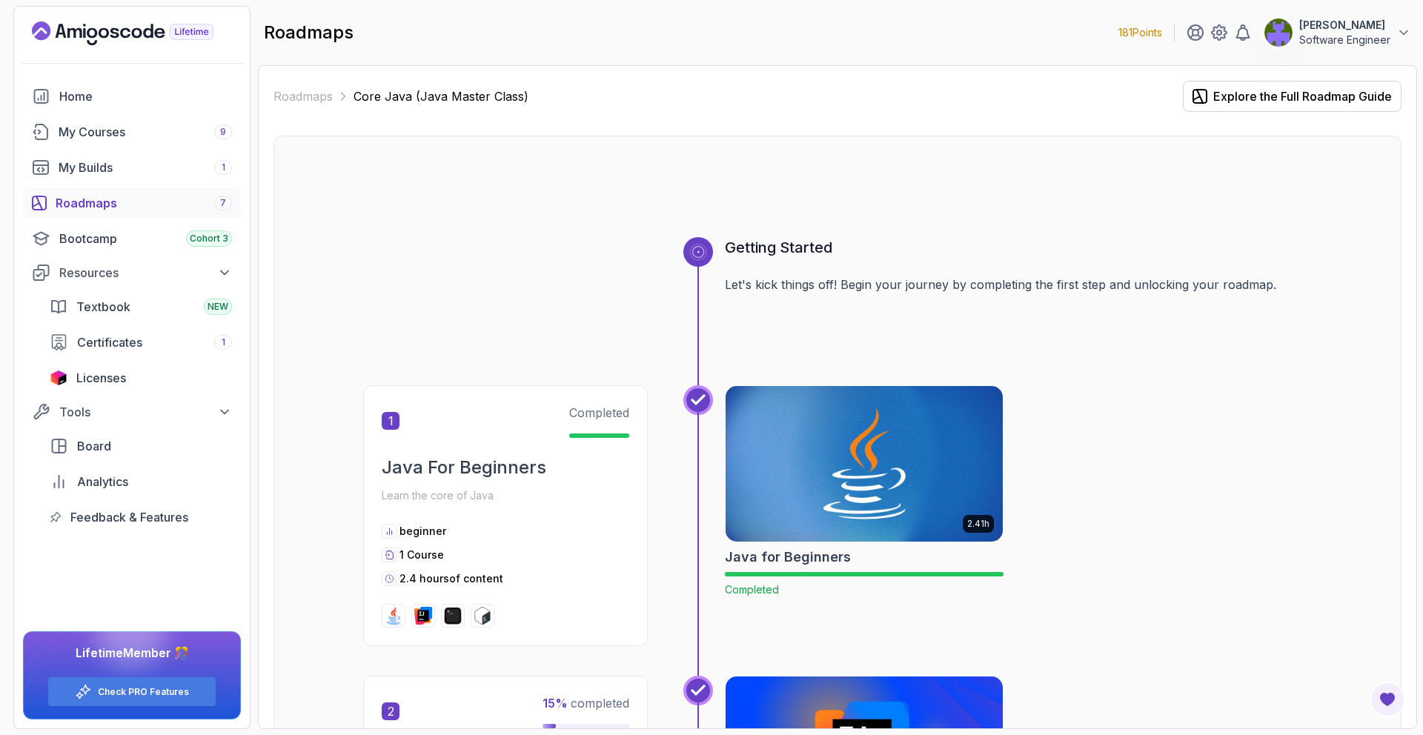
scroll to position [1448, 0]
